Goal: Navigation & Orientation: Find specific page/section

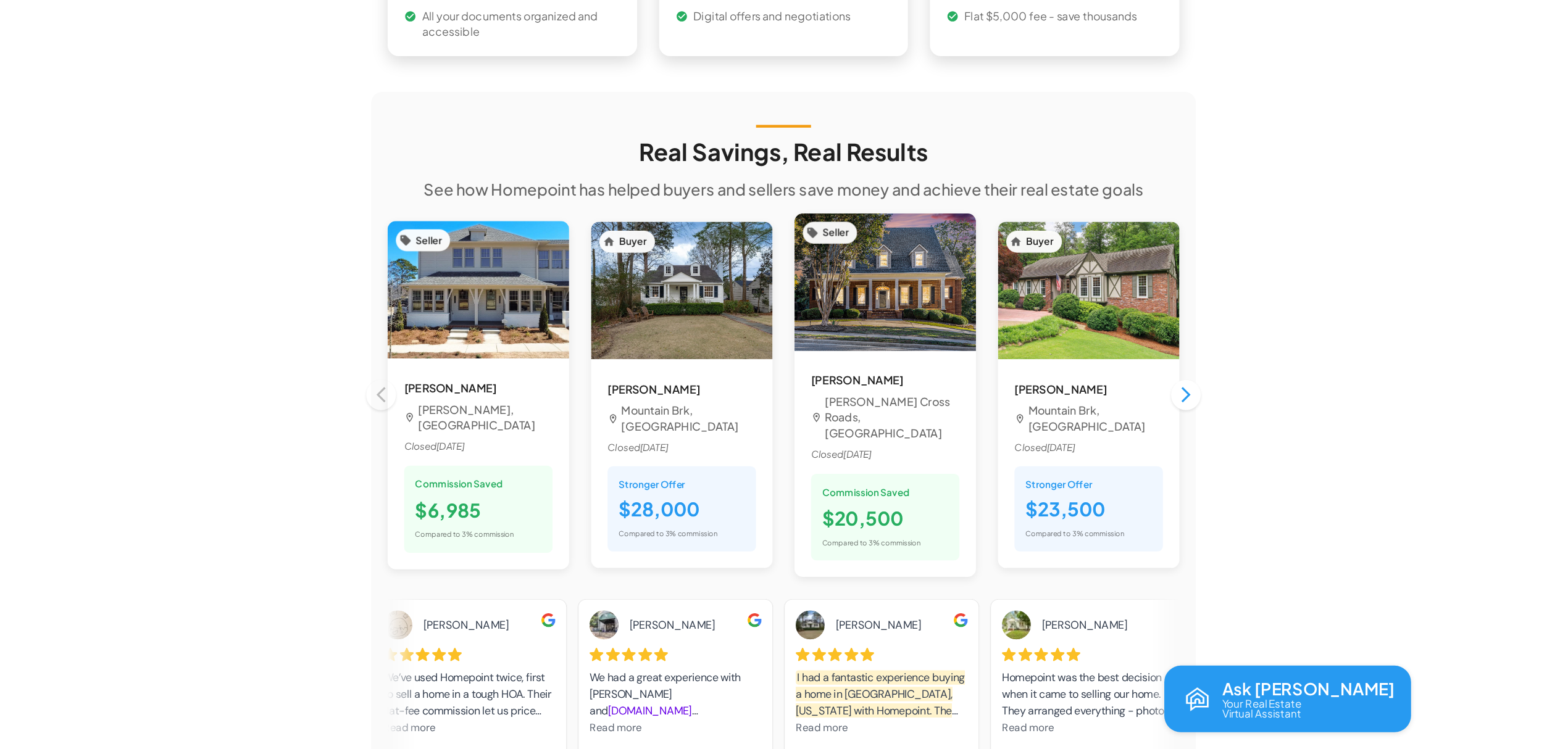
scroll to position [987, 0]
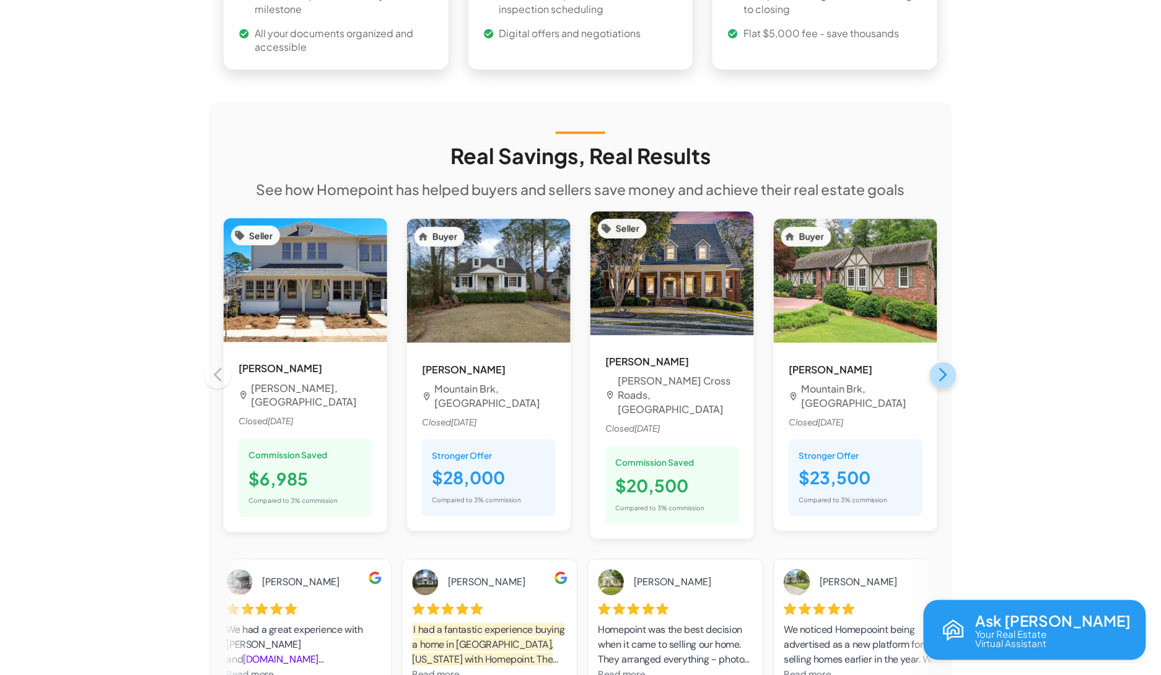
click at [943, 362] on button "button" at bounding box center [943, 375] width 27 height 27
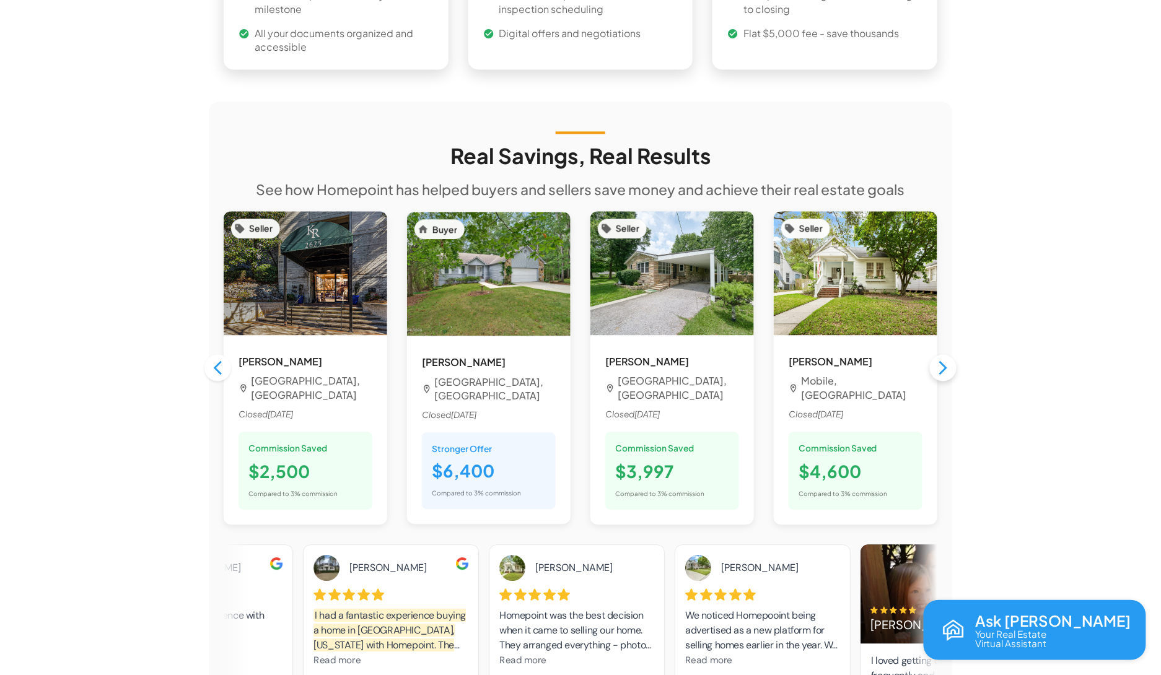
click at [943, 354] on button "button" at bounding box center [943, 367] width 27 height 27
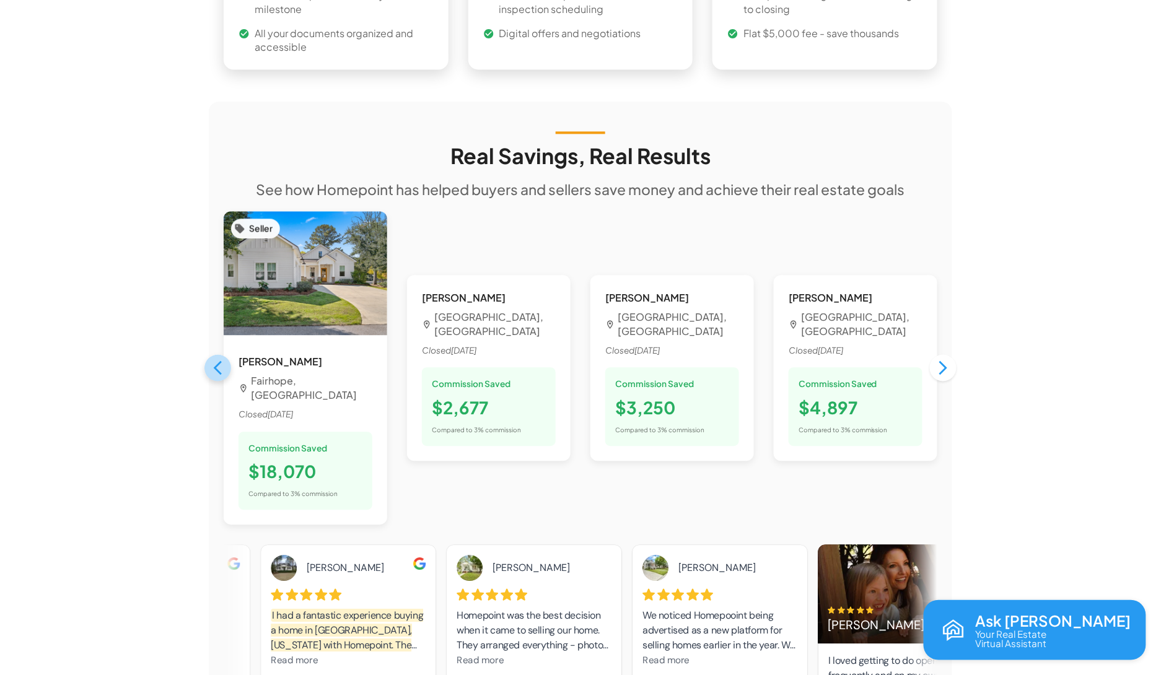
click at [212, 359] on icon "button" at bounding box center [217, 367] width 17 height 17
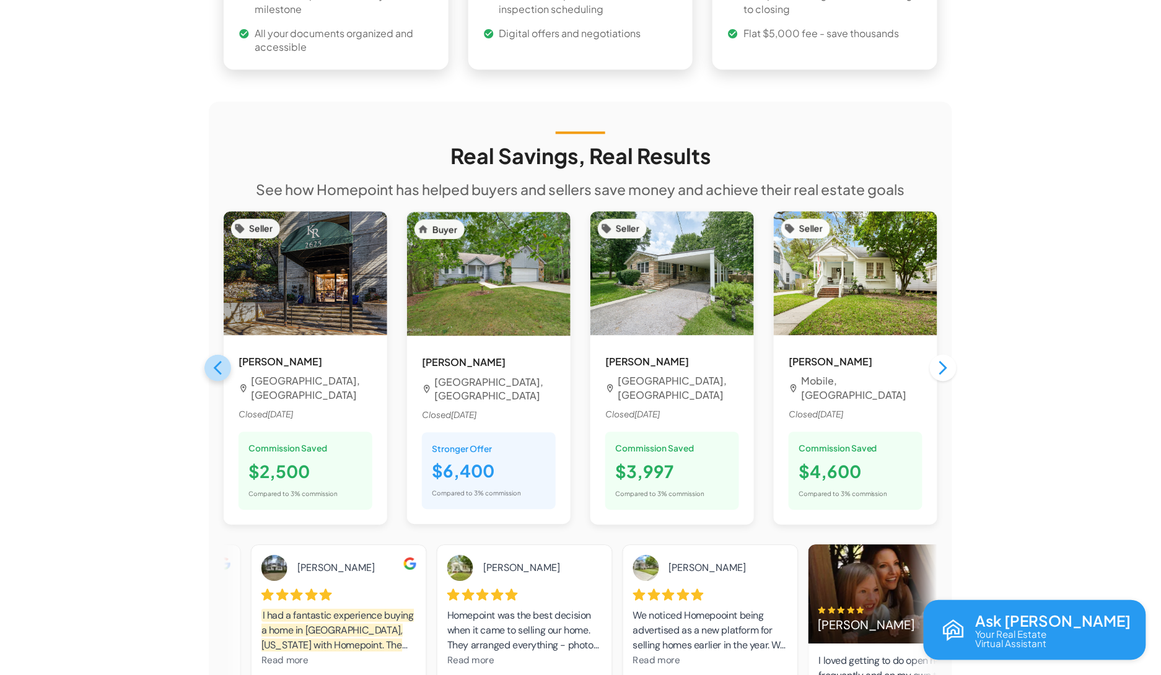
click at [212, 359] on icon "button" at bounding box center [217, 367] width 17 height 17
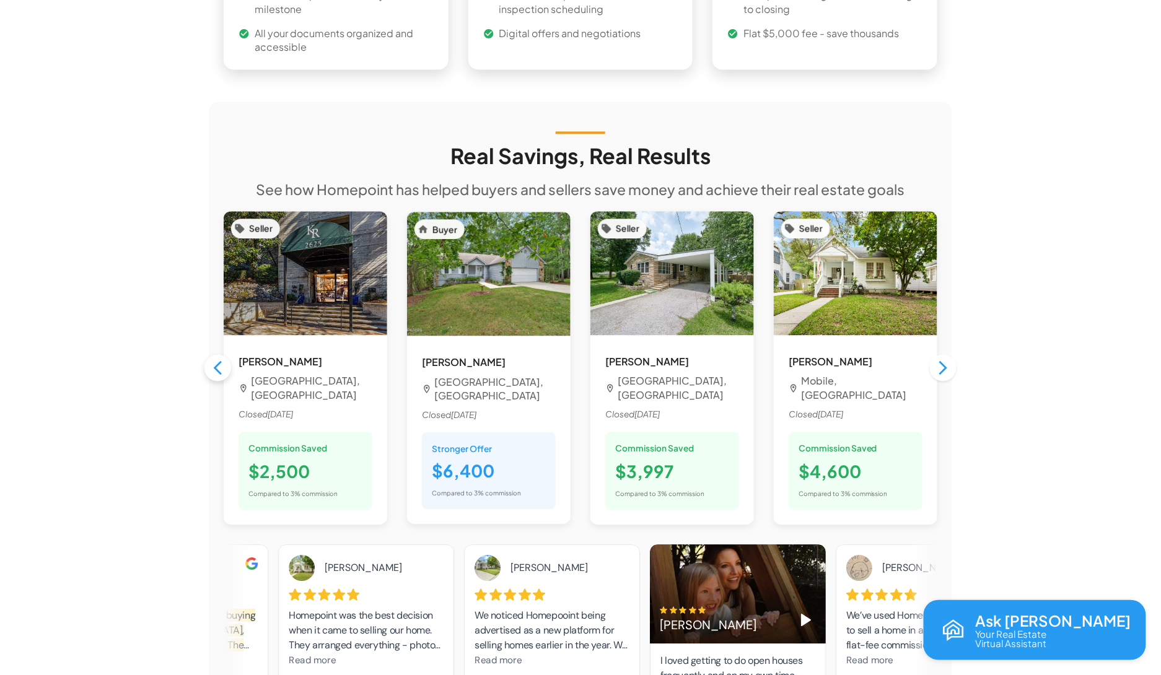
click at [224, 359] on icon "button" at bounding box center [217, 367] width 17 height 17
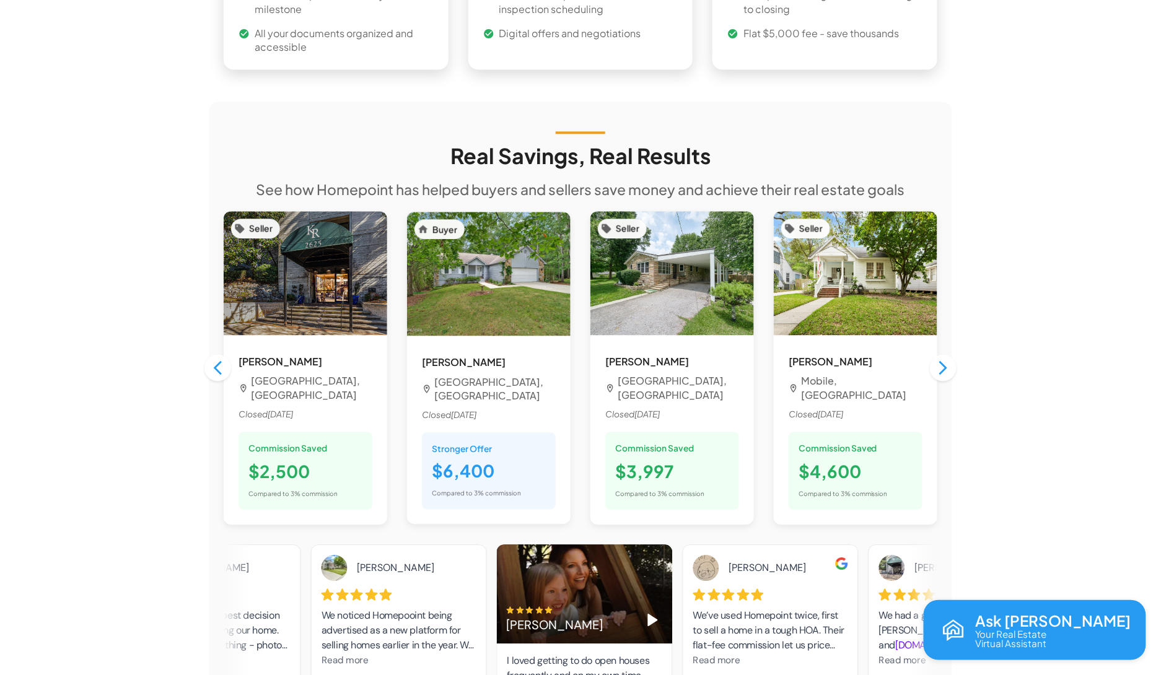
click at [211, 359] on icon "button" at bounding box center [217, 367] width 17 height 17
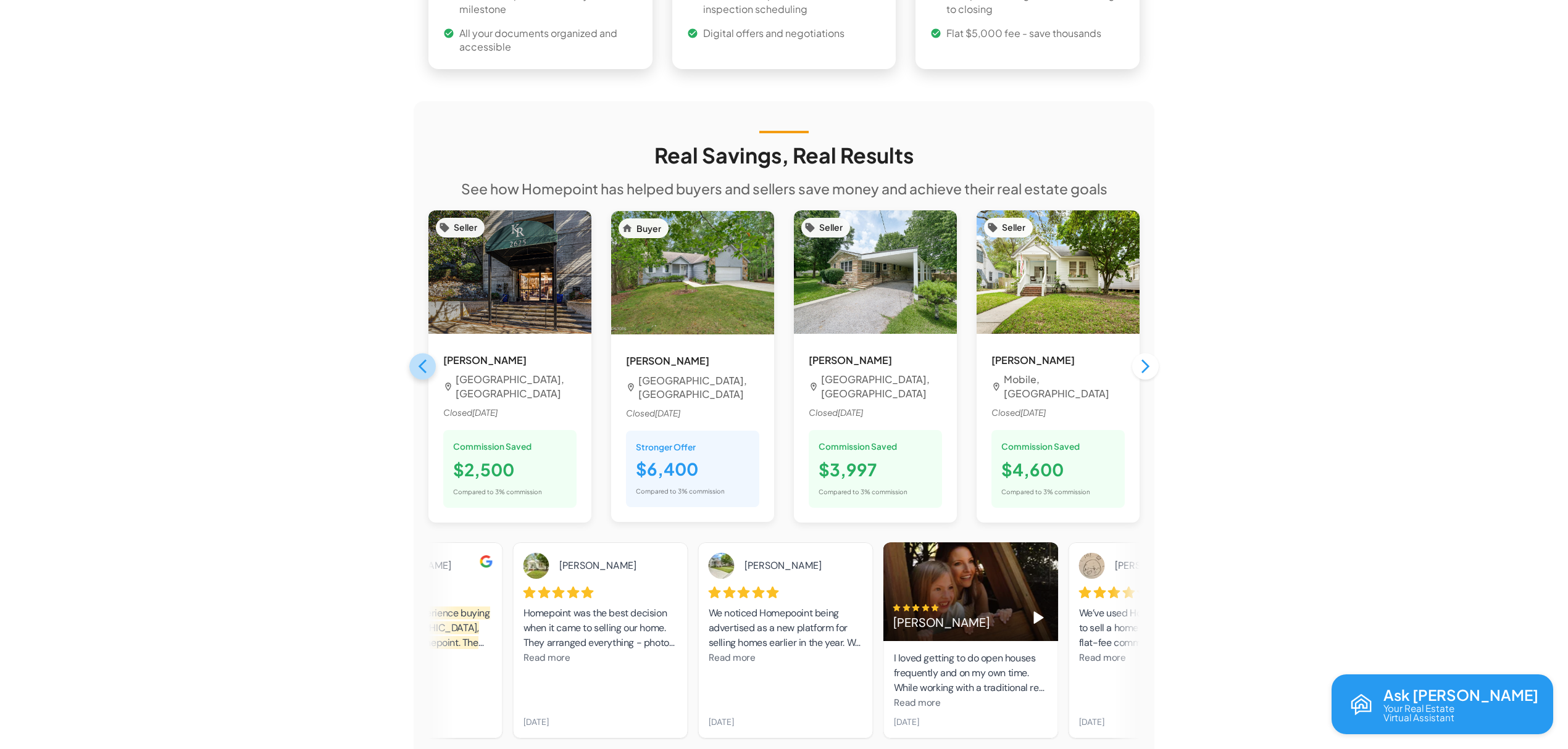
click at [412, 353] on button "button" at bounding box center [422, 366] width 27 height 27
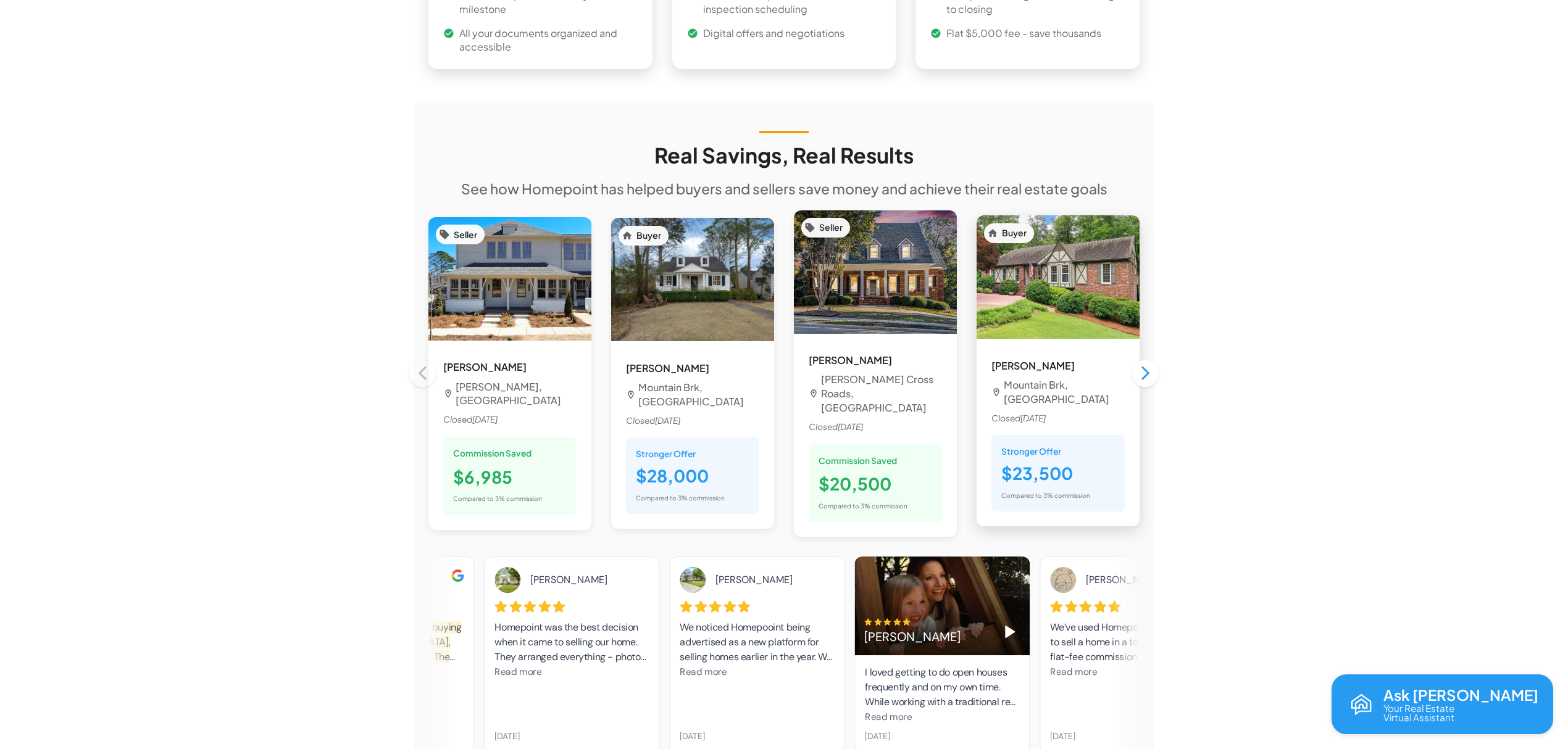
click at [1052, 319] on div "Buyer" at bounding box center [1058, 279] width 163 height 127
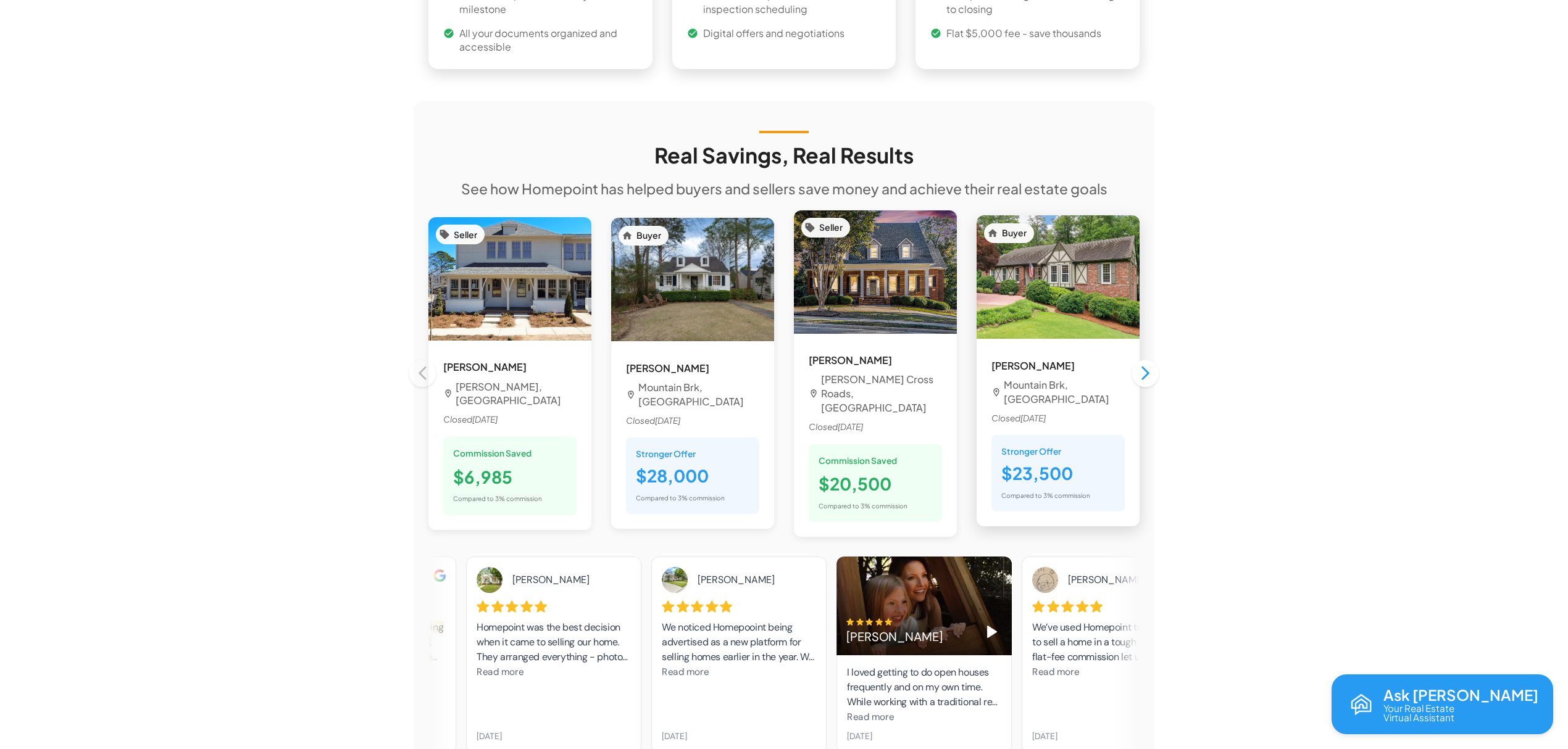
click at [1053, 289] on img at bounding box center [1058, 277] width 163 height 124
